Goal: Task Accomplishment & Management: Use online tool/utility

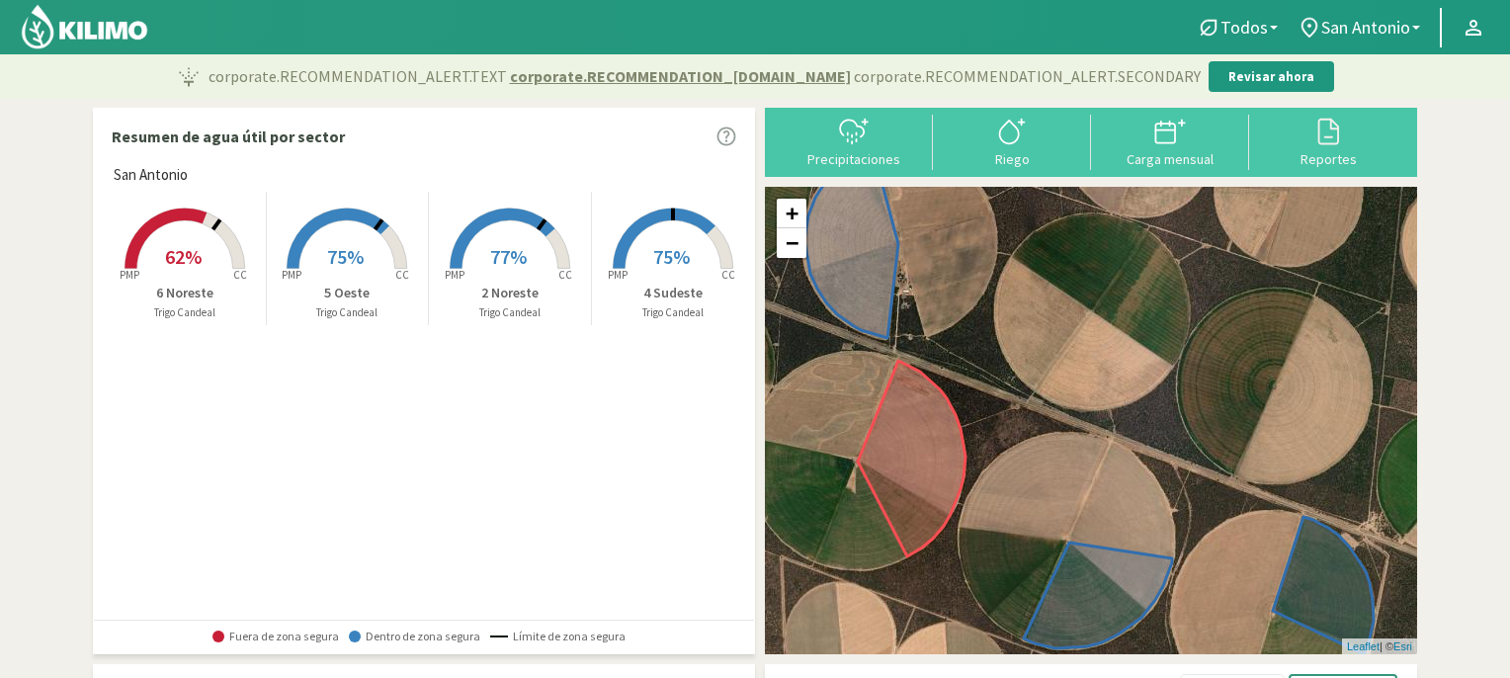
click at [181, 230] on rect at bounding box center [185, 271] width 158 height 158
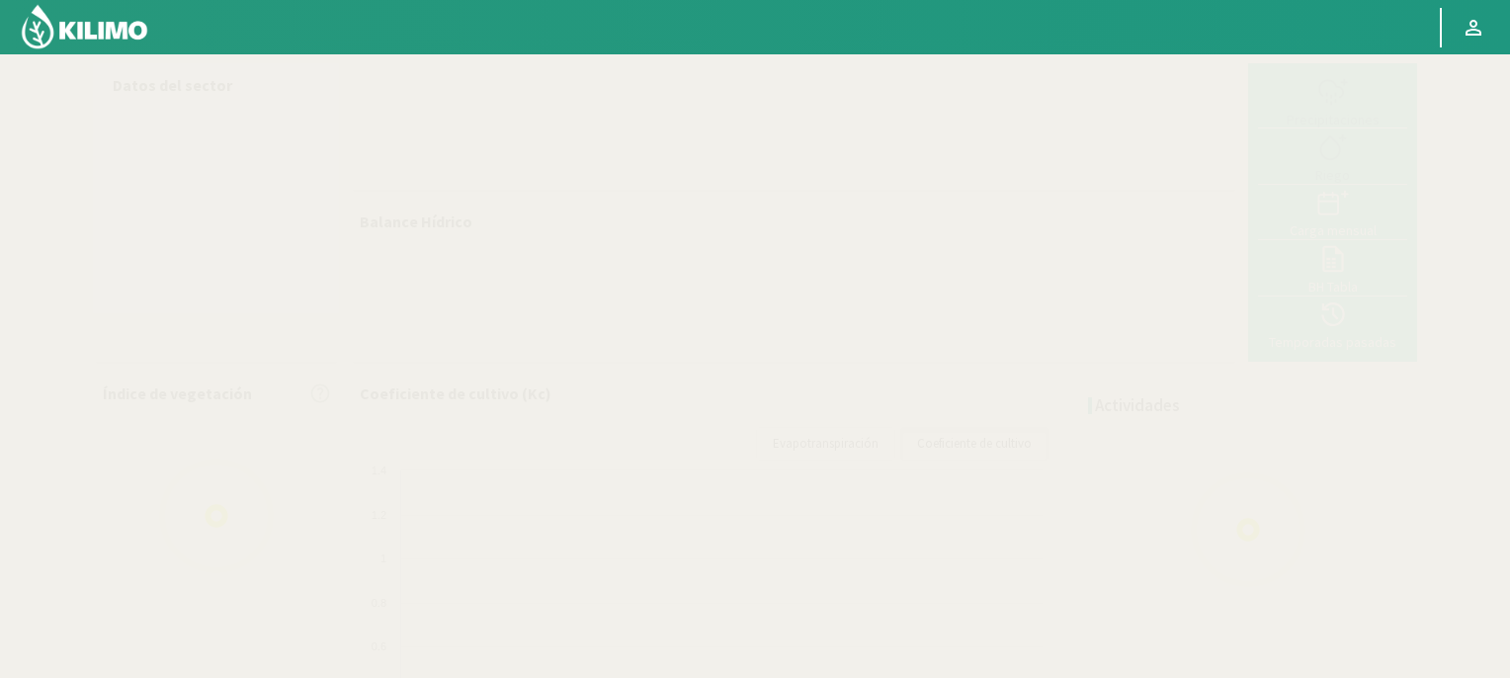
select select "3: Object"
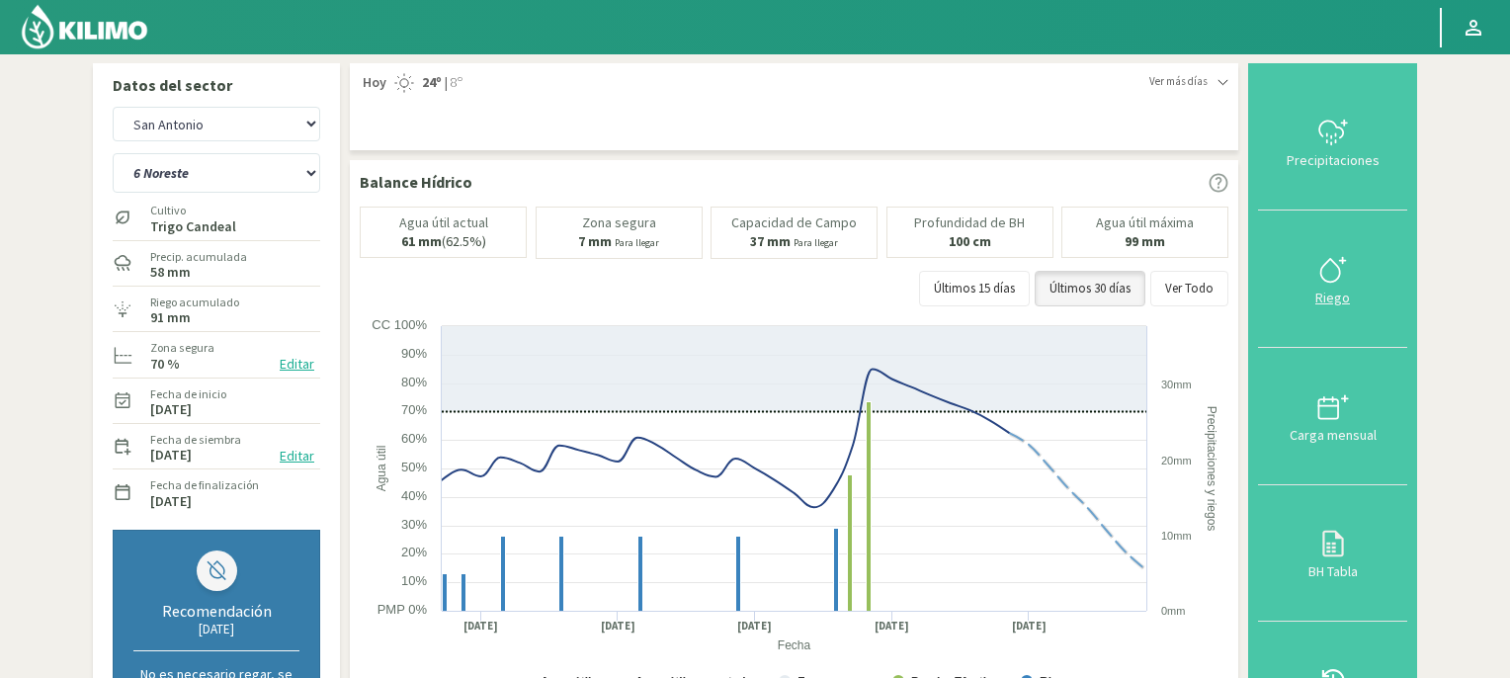
click at [1335, 270] on icon at bounding box center [1333, 270] width 32 height 32
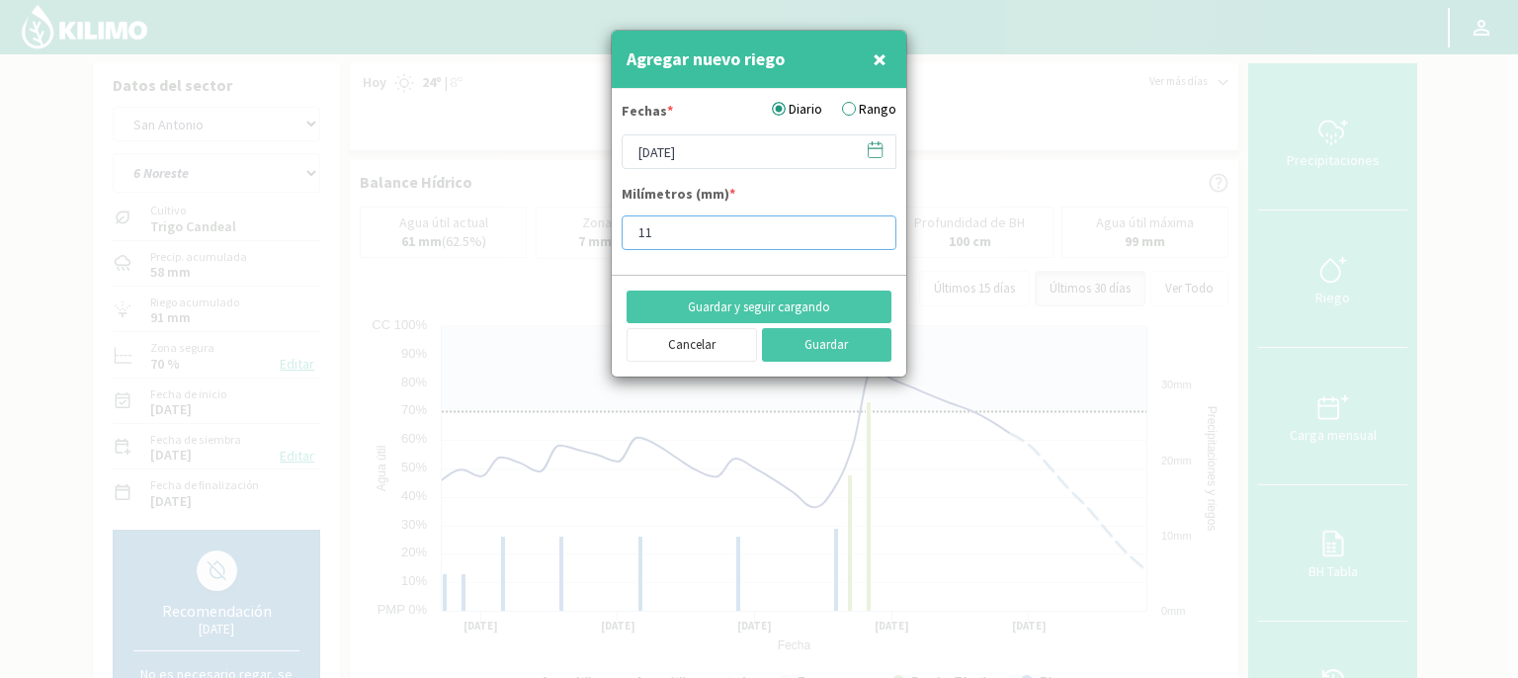
click at [661, 238] on input "11" at bounding box center [759, 232] width 275 height 35
type input "15"
click at [800, 347] on button "Guardar" at bounding box center [827, 345] width 130 height 34
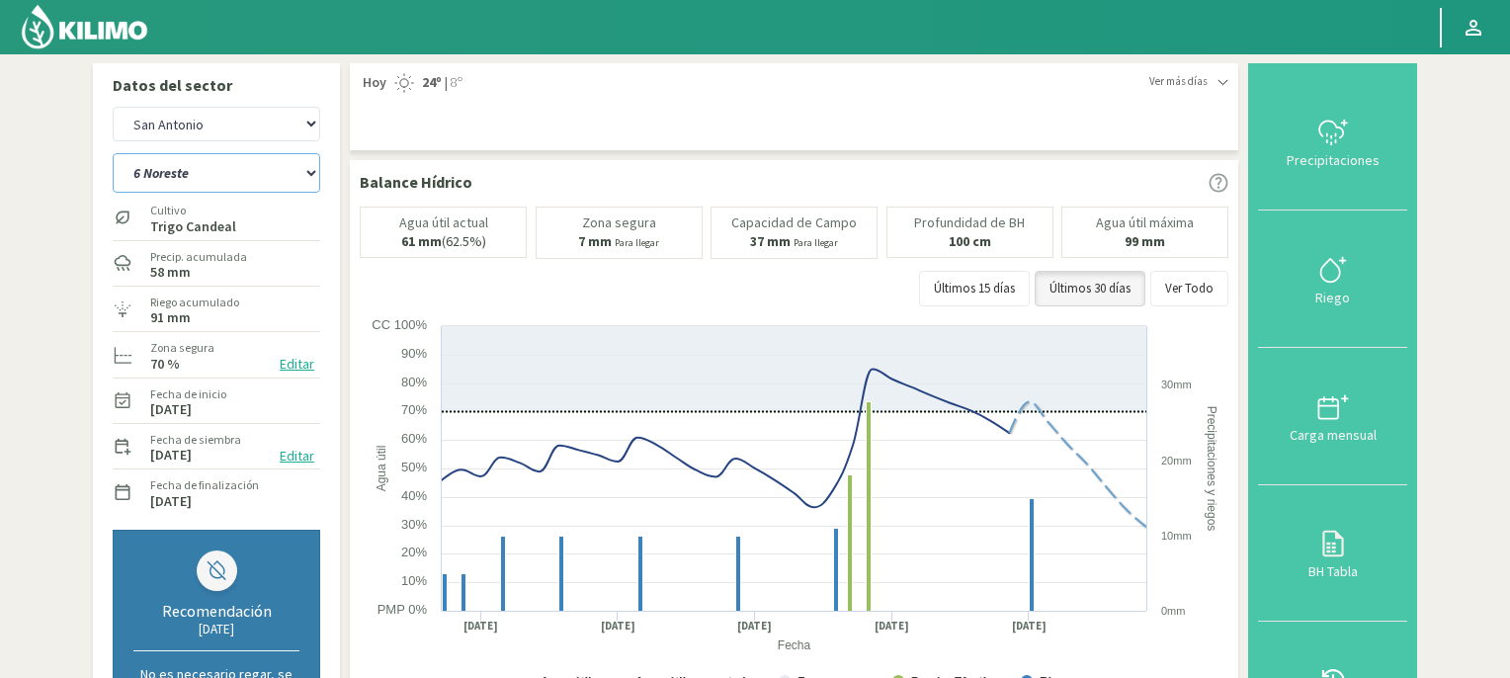
click at [309, 171] on select "2 Noreste 4 Sudeste 5 Oeste 6 Noreste" at bounding box center [217, 173] width 208 height 40
select select "1: Object"
click at [113, 153] on select "2 Noreste 4 Sudeste 5 Oeste 6 Noreste" at bounding box center [217, 173] width 208 height 40
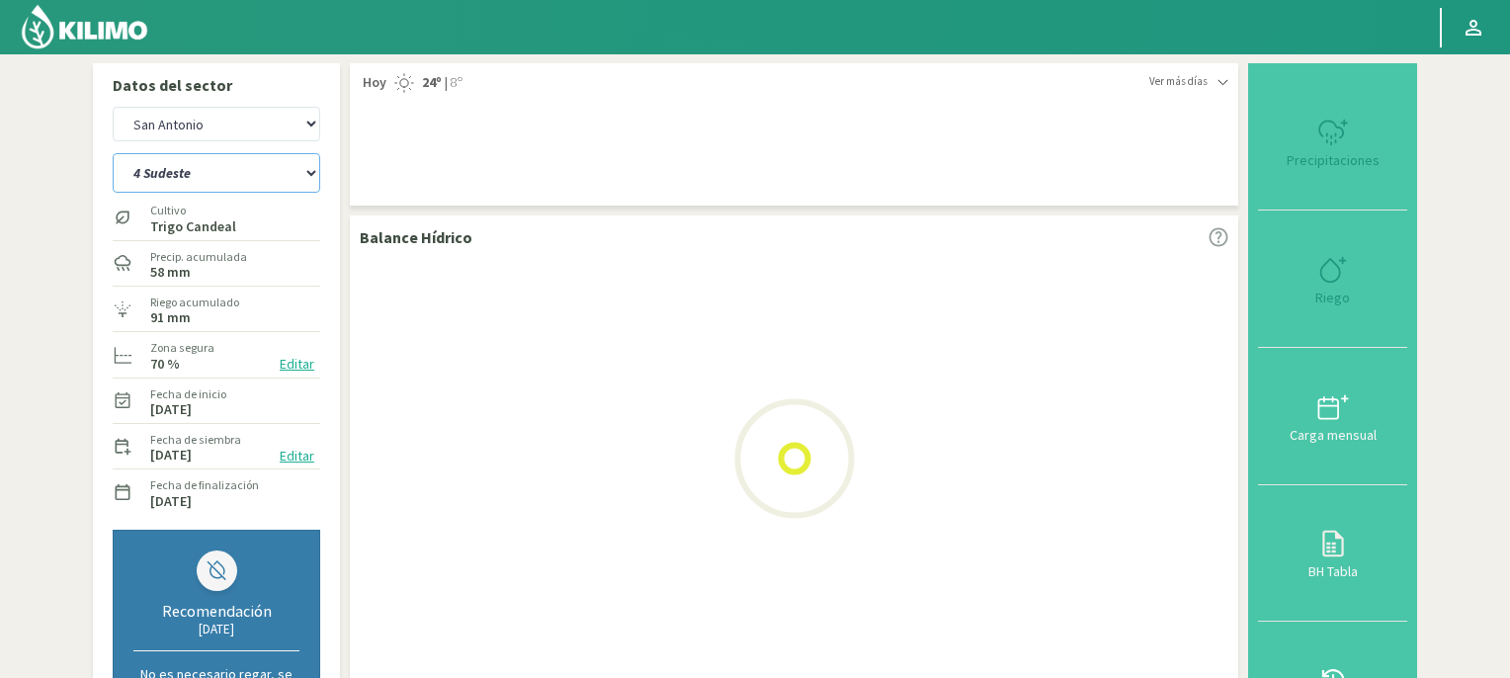
select select "2: Object"
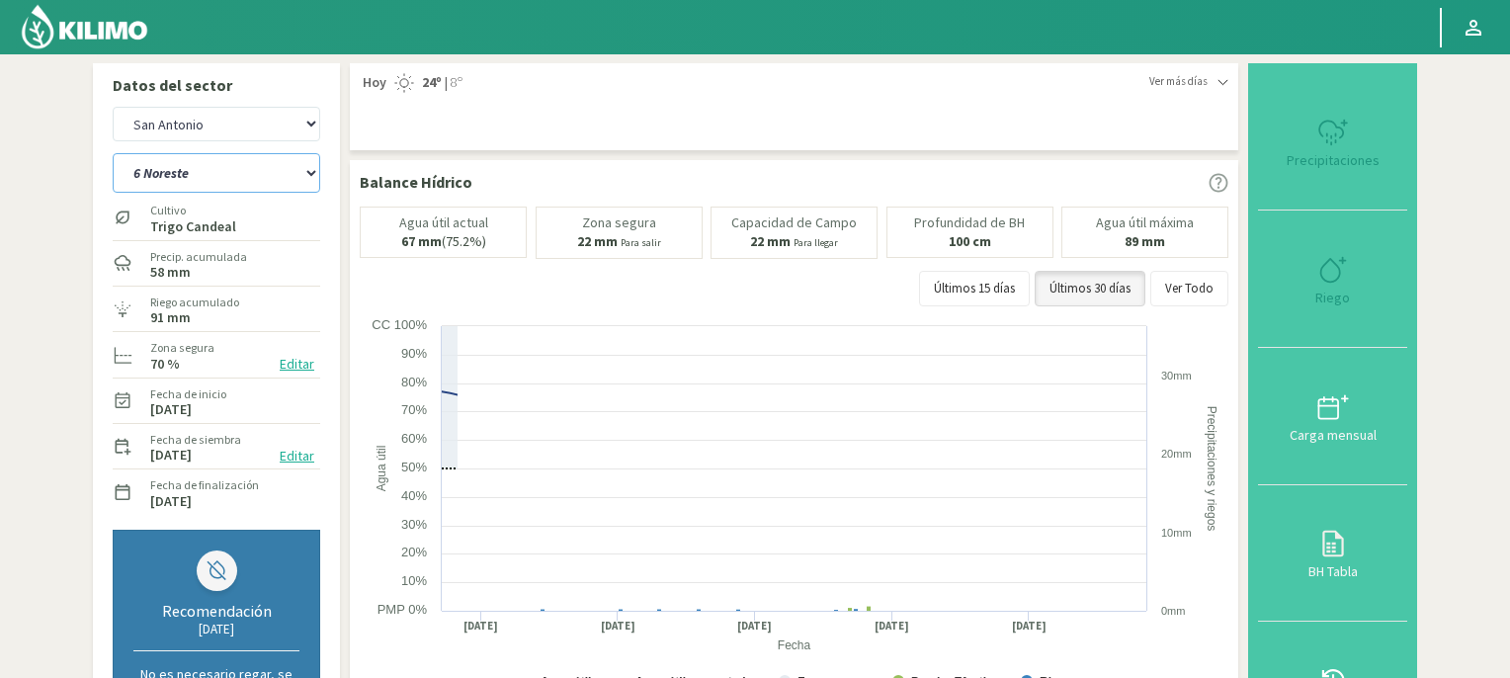
select select "5: Object"
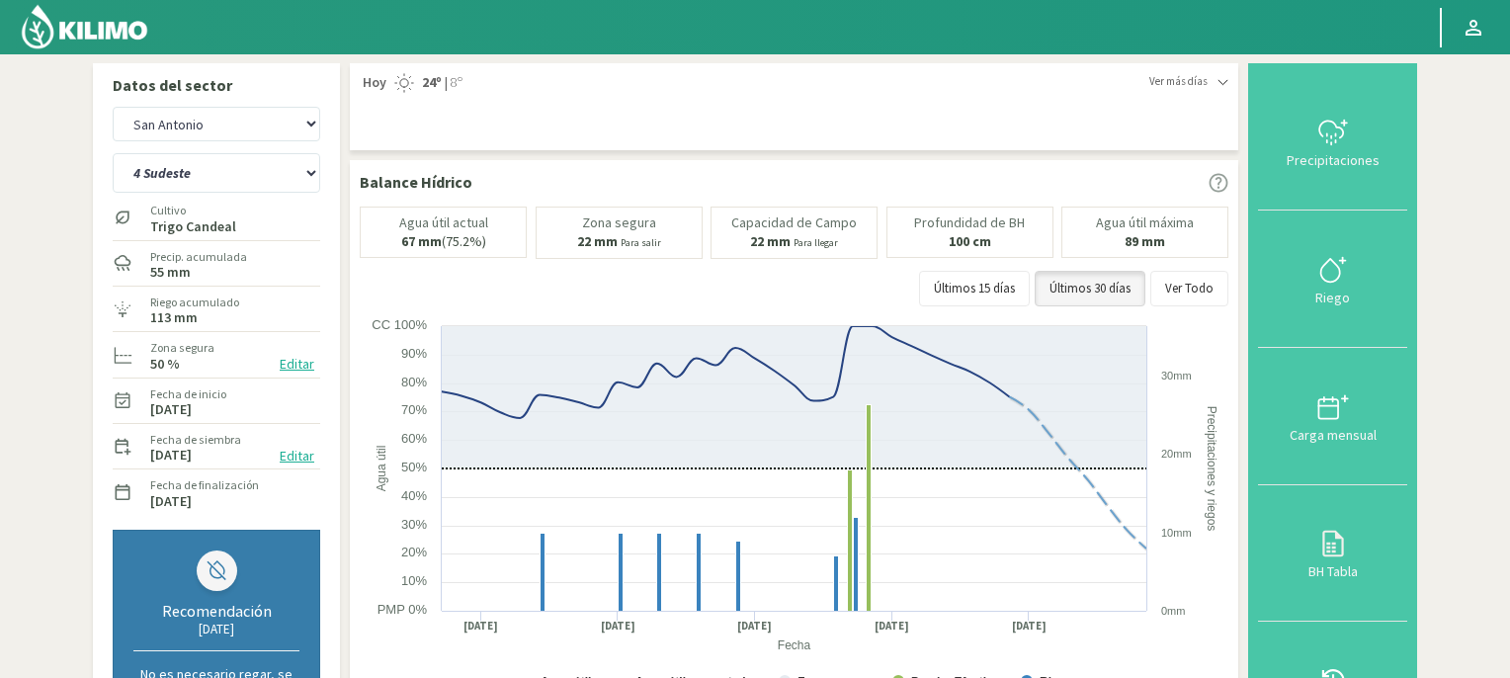
click at [114, 24] on img at bounding box center [84, 26] width 129 height 47
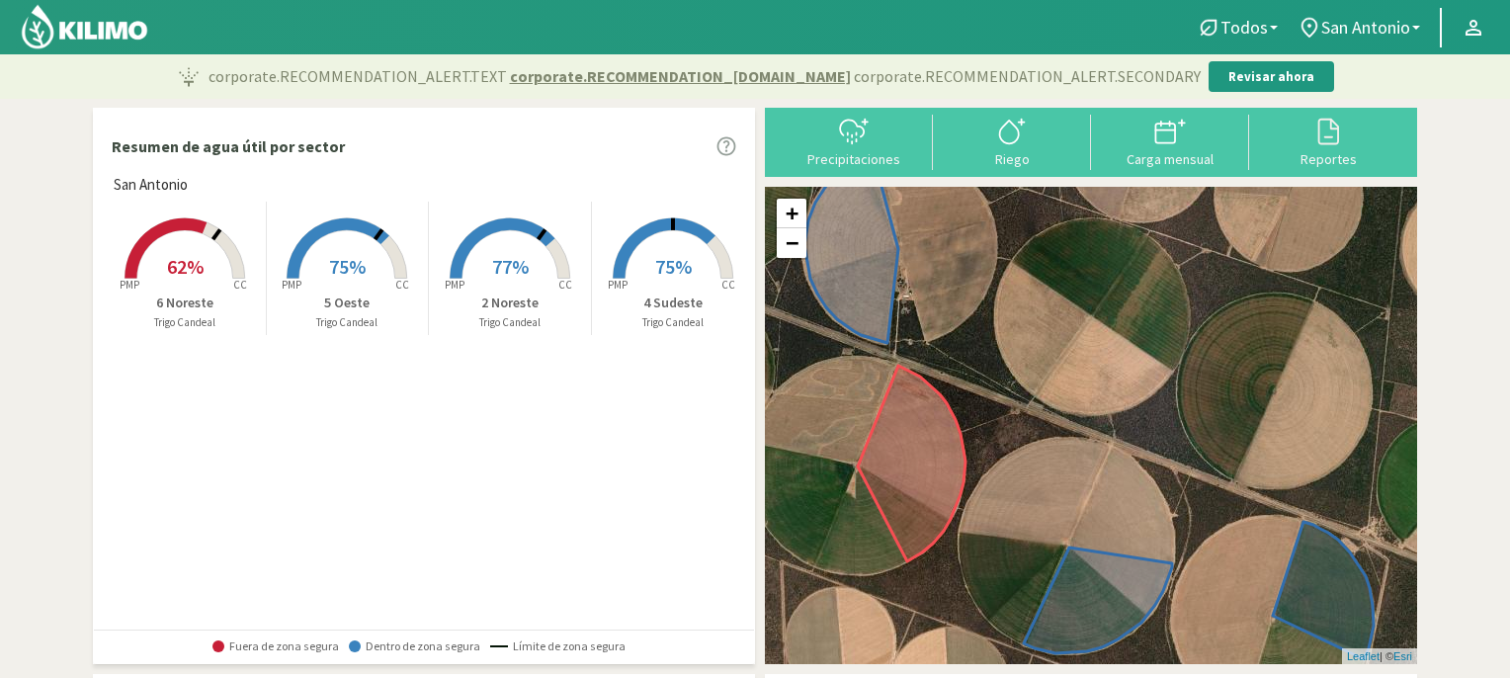
click at [652, 233] on rect at bounding box center [673, 281] width 158 height 158
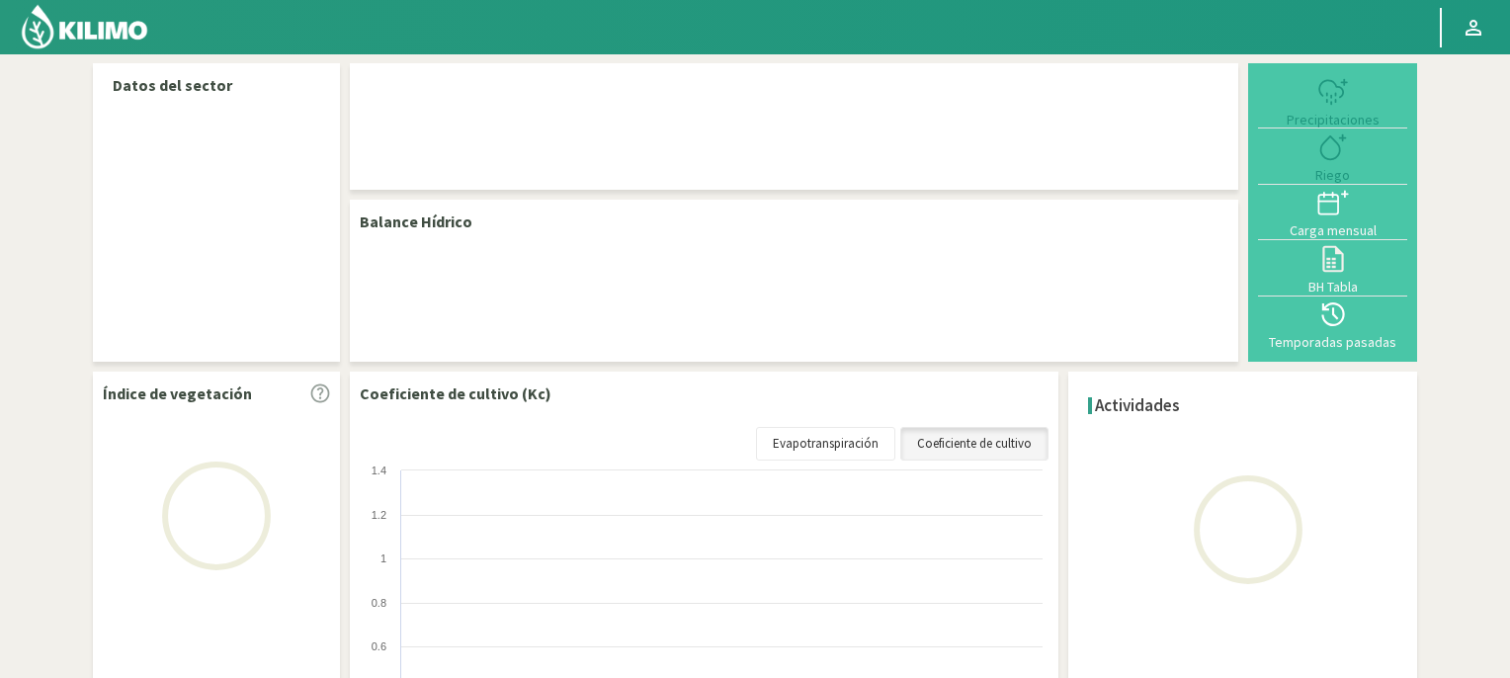
select select "1: Object"
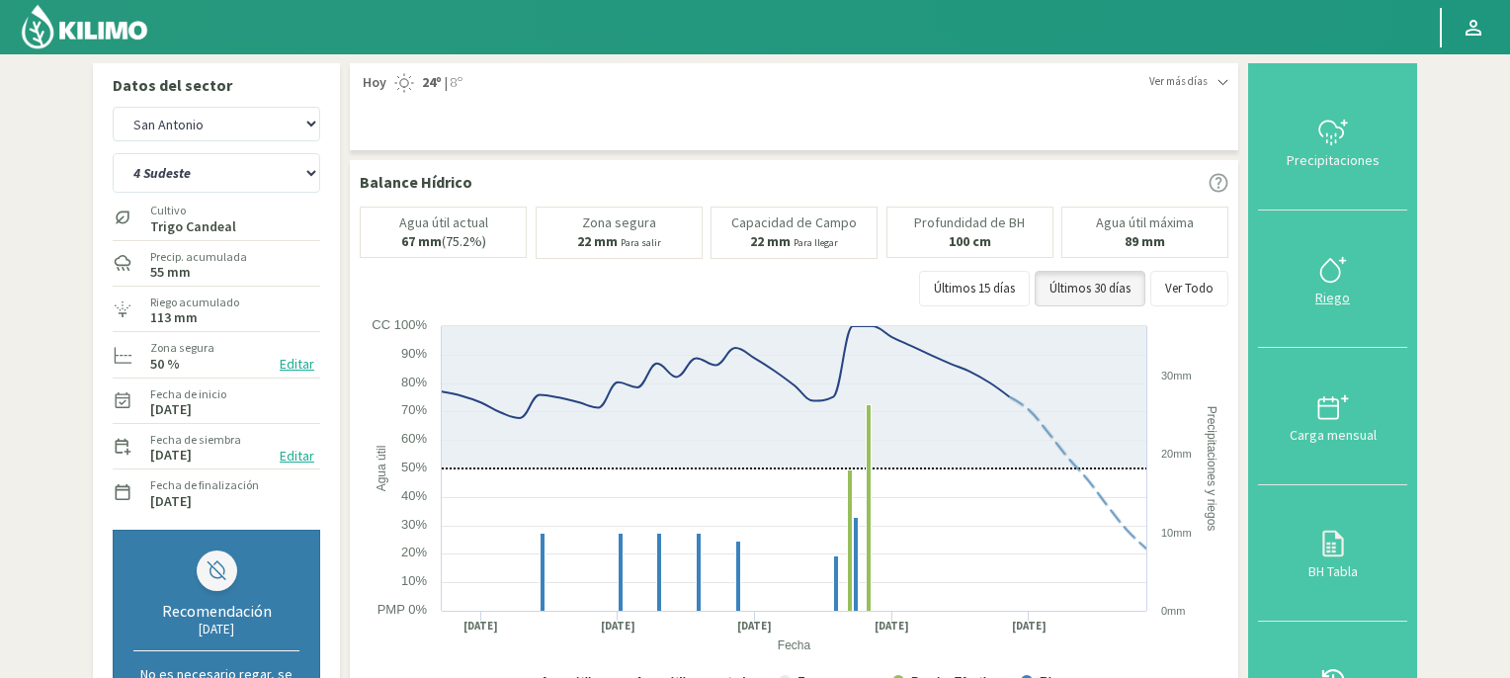
click at [1334, 274] on icon at bounding box center [1333, 270] width 32 height 32
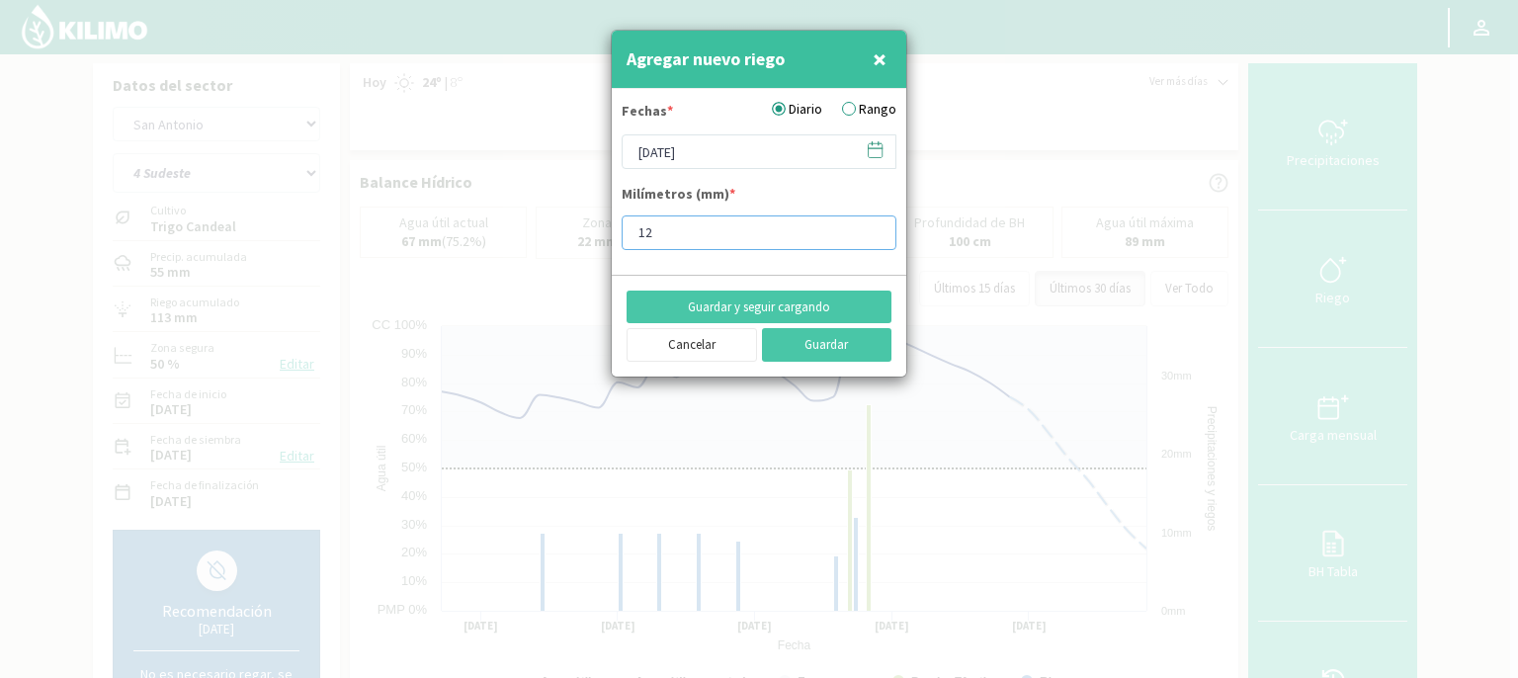
click at [703, 240] on input "12" at bounding box center [759, 232] width 275 height 35
type input "15"
click at [799, 357] on button "Guardar" at bounding box center [827, 345] width 130 height 34
